Goal: Find specific page/section: Find specific page/section

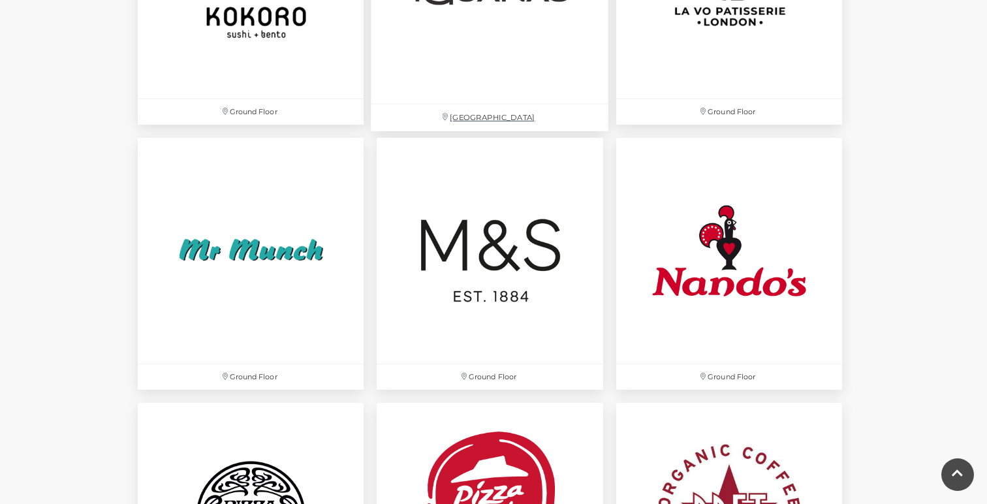
scroll to position [3124, 0]
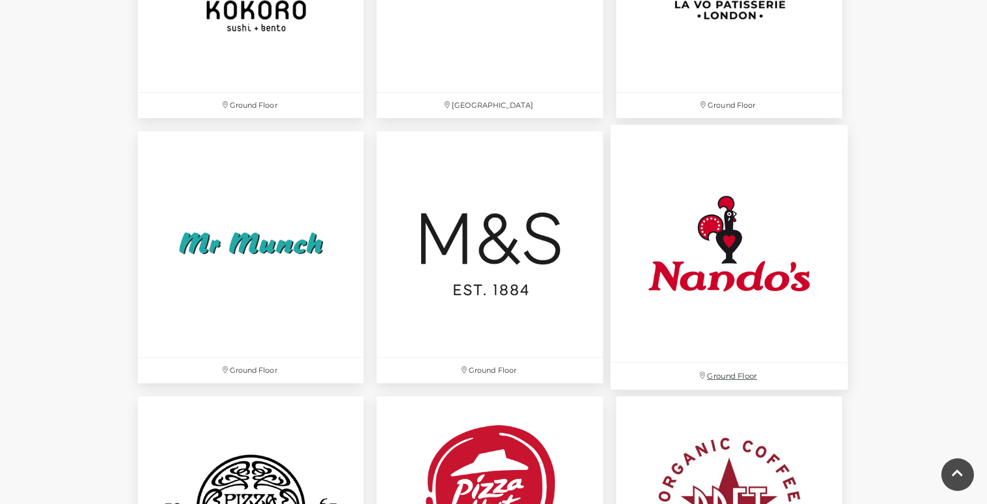
click at [736, 286] on img at bounding box center [729, 244] width 238 height 238
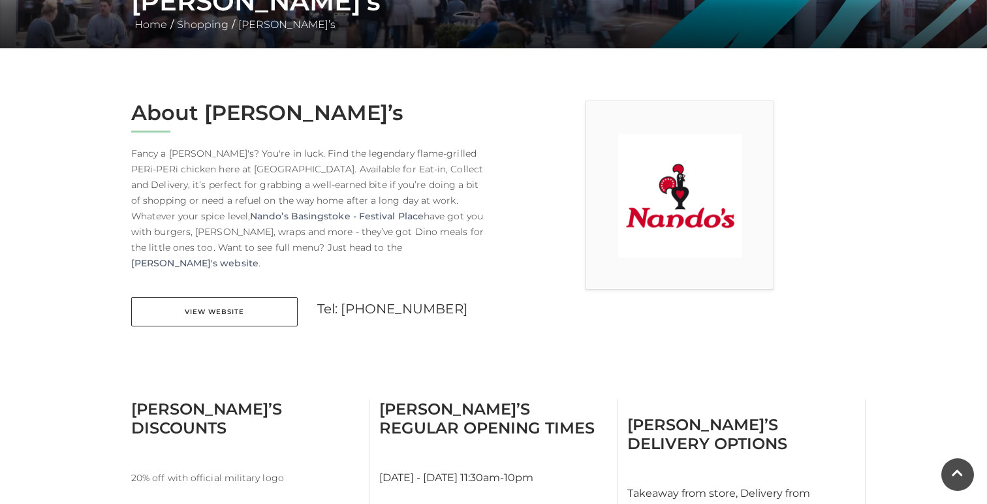
scroll to position [288, 0]
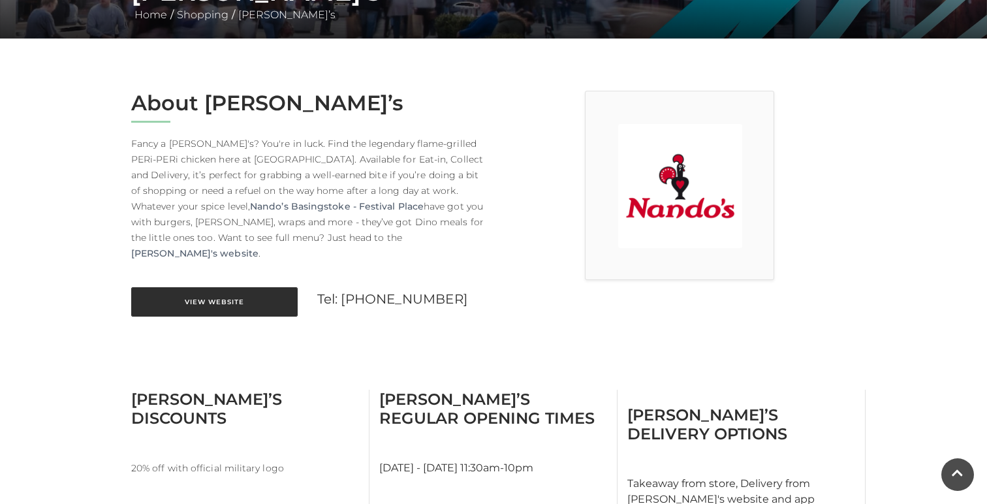
click at [207, 287] on link "View Website" at bounding box center [214, 301] width 166 height 29
